Goal: Task Accomplishment & Management: Complete application form

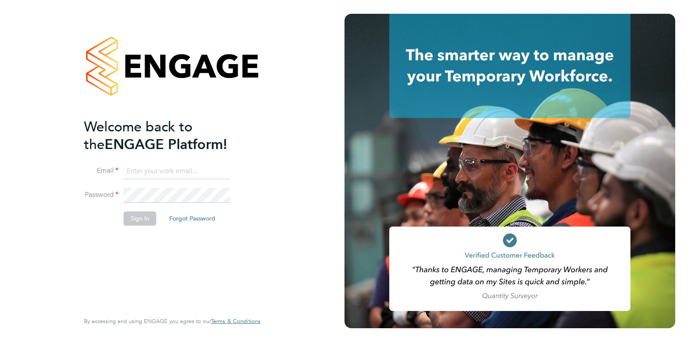
type input "[EMAIL_ADDRESS][DOMAIN_NAME]"
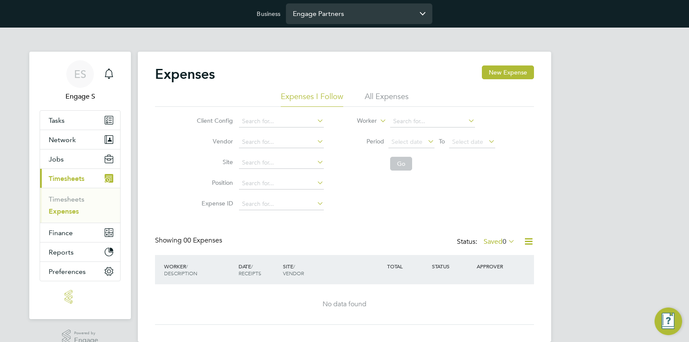
click at [324, 17] on input "Engage Partners" at bounding box center [359, 13] width 146 height 20
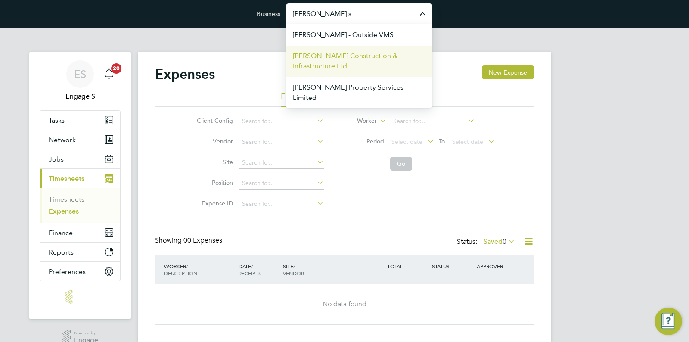
click at [348, 49] on li "Morgan Sindall Construction & Infrastructure Ltd" at bounding box center [359, 60] width 146 height 31
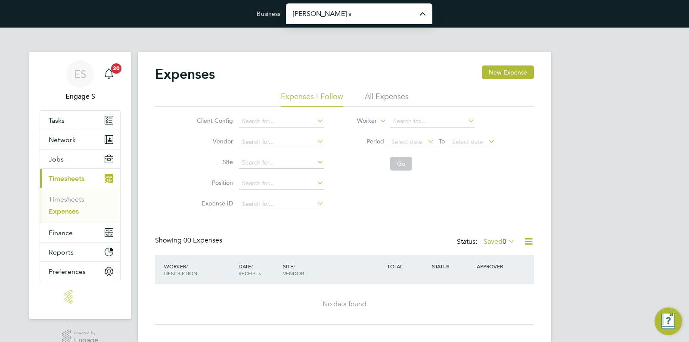
type input "Morgan Sindall Construction & Infrastructure Ltd"
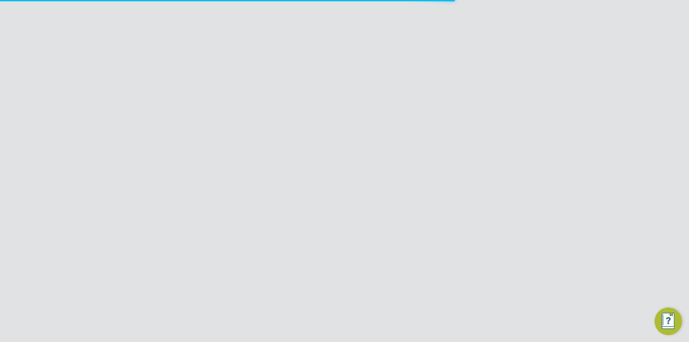
scroll to position [22, 105]
click at [497, 73] on button "New Expense" at bounding box center [508, 72] width 52 height 14
click at [468, 269] on span "Create expense" at bounding box center [466, 270] width 40 height 7
type input "[PERSON_NAME]"
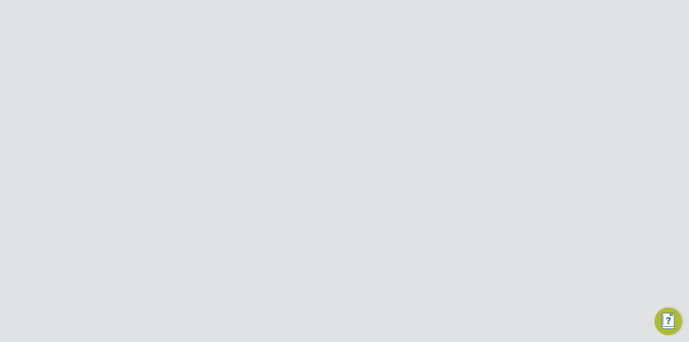
click at [324, 165] on input at bounding box center [321, 163] width 155 height 14
type input "test"
click at [415, 165] on input at bounding box center [426, 163] width 49 height 14
type input "234"
click at [349, 255] on button "Save And Submit For Approval" at bounding box center [345, 252] width 99 height 14
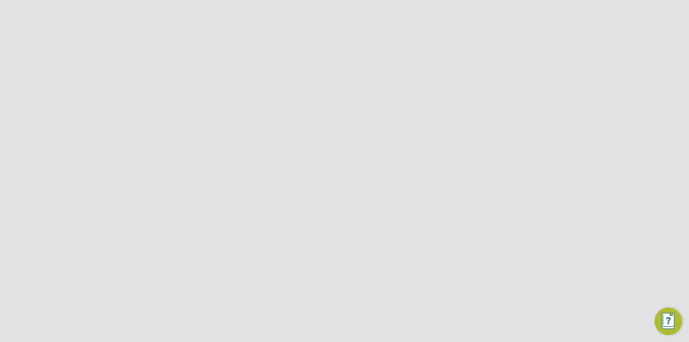
click at [355, 212] on button "Submit Anyway" at bounding box center [364, 208] width 56 height 14
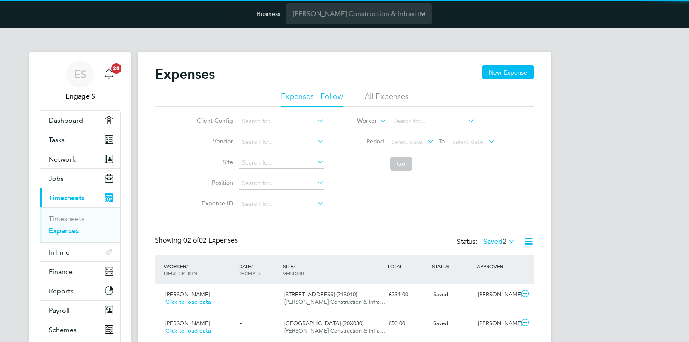
scroll to position [22, 105]
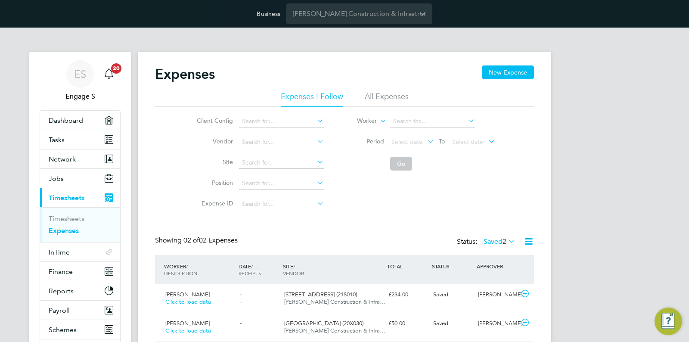
click at [504, 80] on div "Expenses New Expense" at bounding box center [344, 78] width 379 height 26
click at [508, 77] on button "New Expense" at bounding box center [508, 72] width 52 height 14
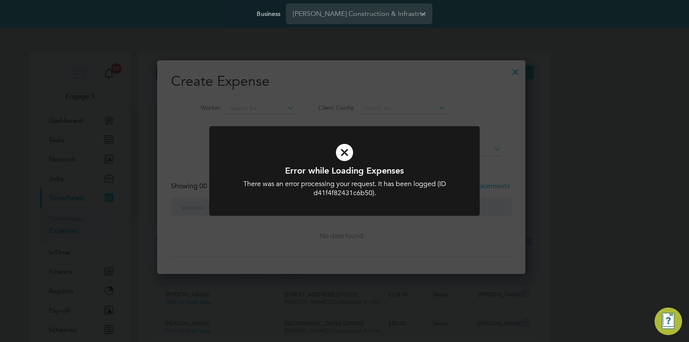
scroll to position [4, 4]
click at [427, 179] on div "Error while Loading Expenses There was an error processing your request. It has…" at bounding box center [345, 181] width 224 height 33
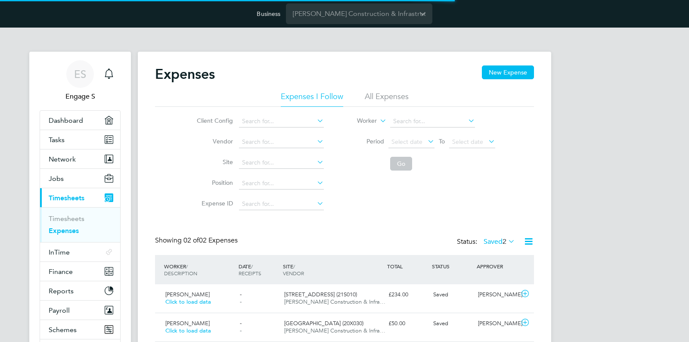
scroll to position [22, 105]
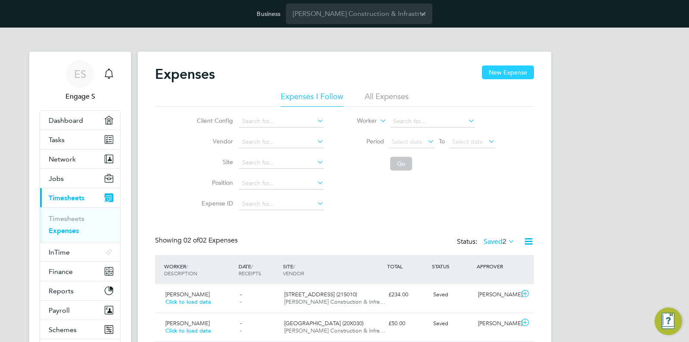
click at [500, 76] on button "New Expense" at bounding box center [508, 72] width 52 height 14
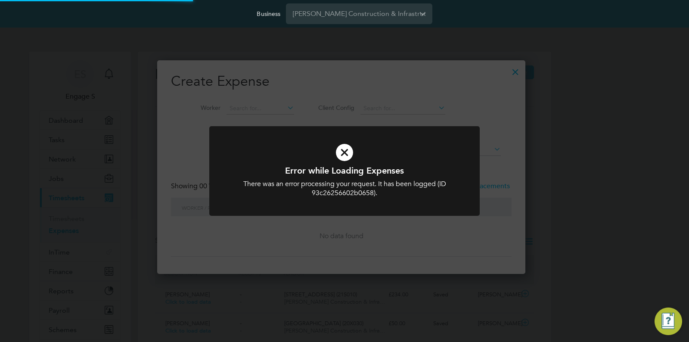
scroll to position [4, 4]
drag, startPoint x: 452, startPoint y: 192, endPoint x: 458, endPoint y: 184, distance: 9.8
click at [452, 191] on div "There was an error processing your request. It has been logged (ID 93c26256602b…" at bounding box center [345, 189] width 224 height 18
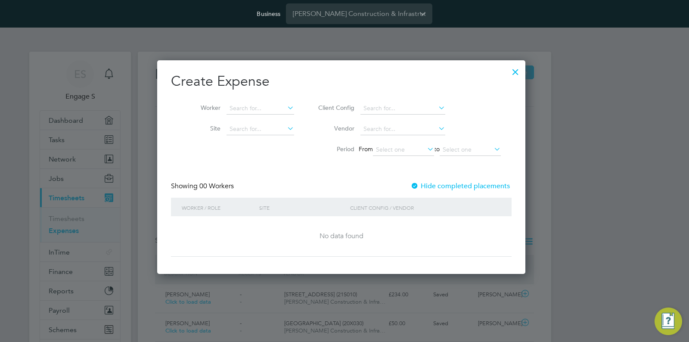
click at [455, 181] on div "Create Expense Worker Site Client Config Vendor Period From to Showing 00 Worke…" at bounding box center [341, 164] width 341 height 184
click at [454, 185] on label "Hide completed placements" at bounding box center [461, 186] width 100 height 9
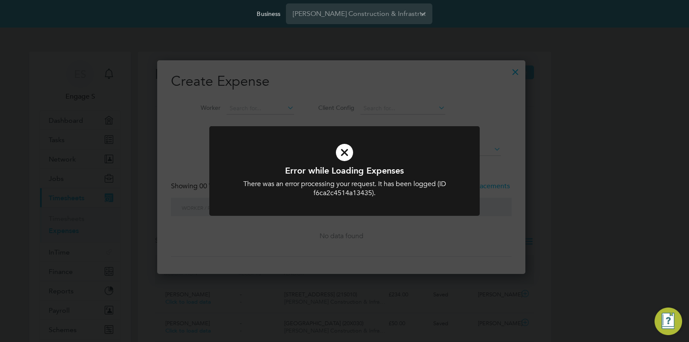
click at [459, 165] on div at bounding box center [344, 171] width 271 height 90
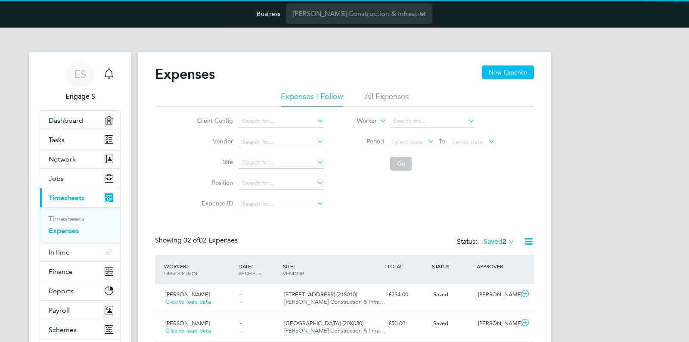
scroll to position [22, 105]
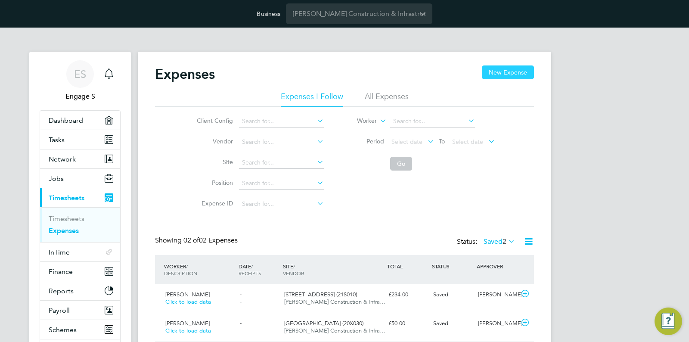
click at [518, 77] on button "New Expense" at bounding box center [508, 72] width 52 height 14
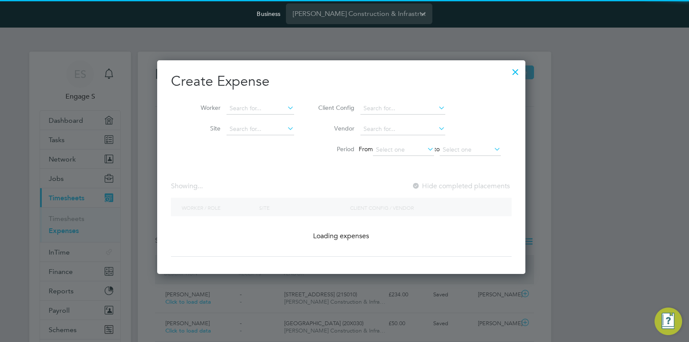
scroll to position [4, 4]
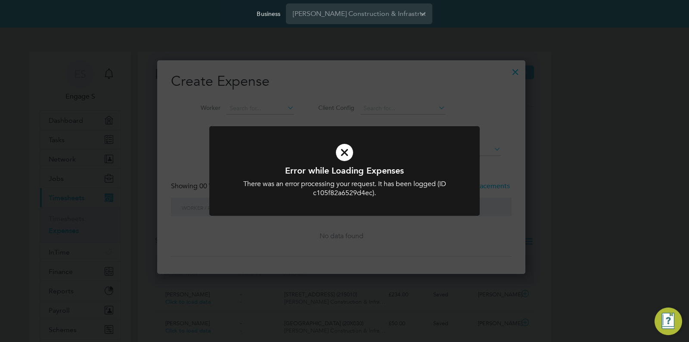
drag, startPoint x: 305, startPoint y: 172, endPoint x: 331, endPoint y: 167, distance: 26.8
click at [307, 172] on h1 "Error while Loading Expenses" at bounding box center [345, 170] width 224 height 11
